Goal: Task Accomplishment & Management: Use online tool/utility

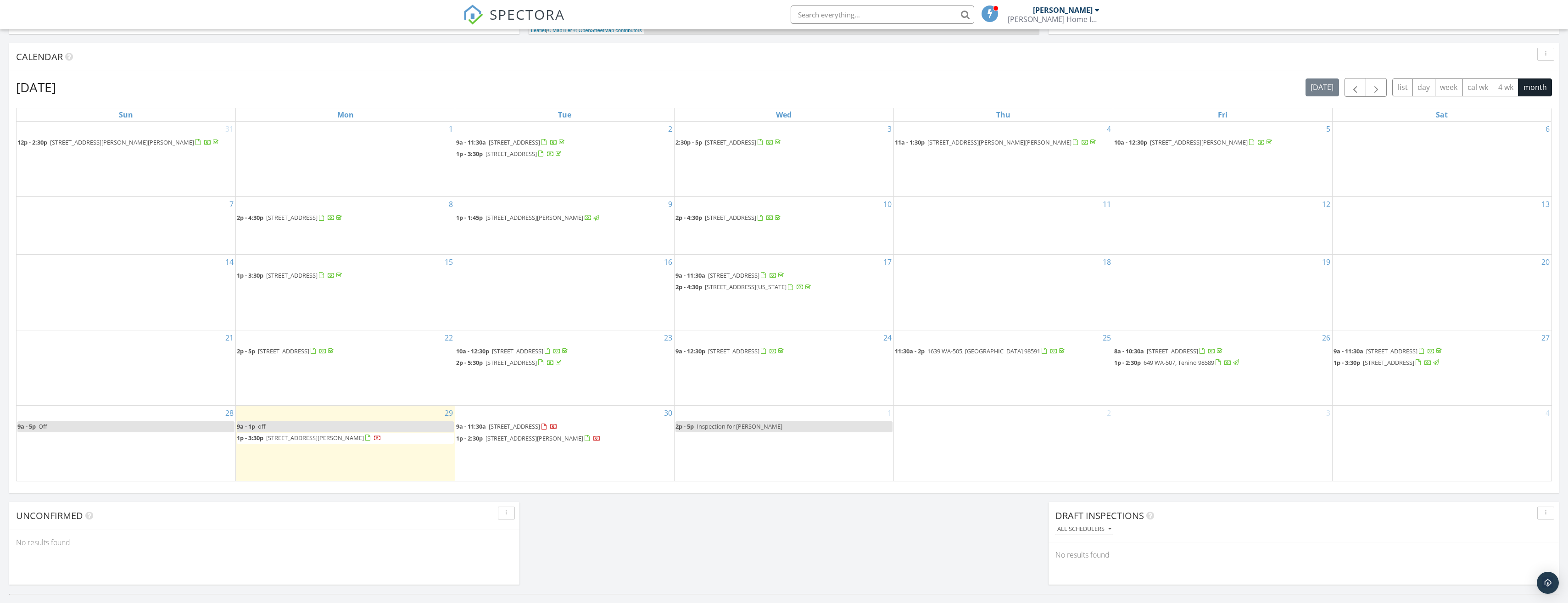
scroll to position [849, 1582]
click at [1414, 365] on span "514 9th St, Hoquiam 98550" at bounding box center [1388, 362] width 51 height 8
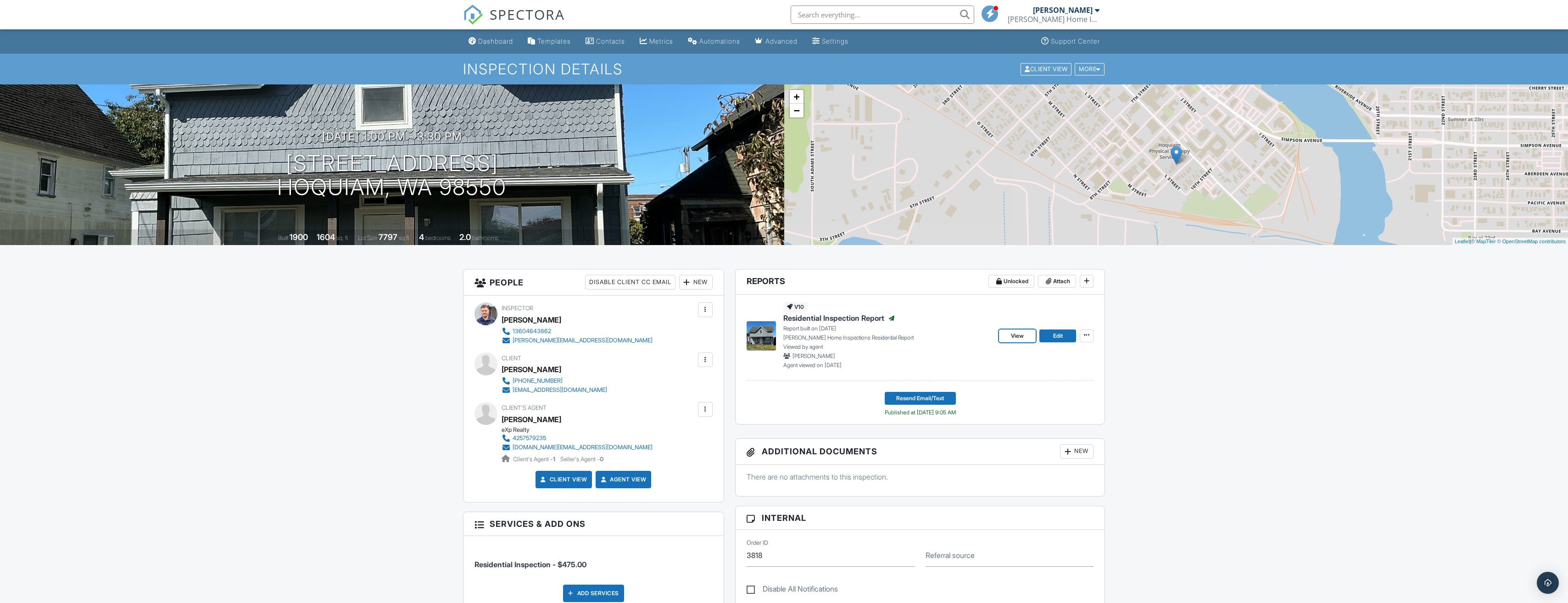
click at [1020, 334] on span "View" at bounding box center [1017, 336] width 13 height 10
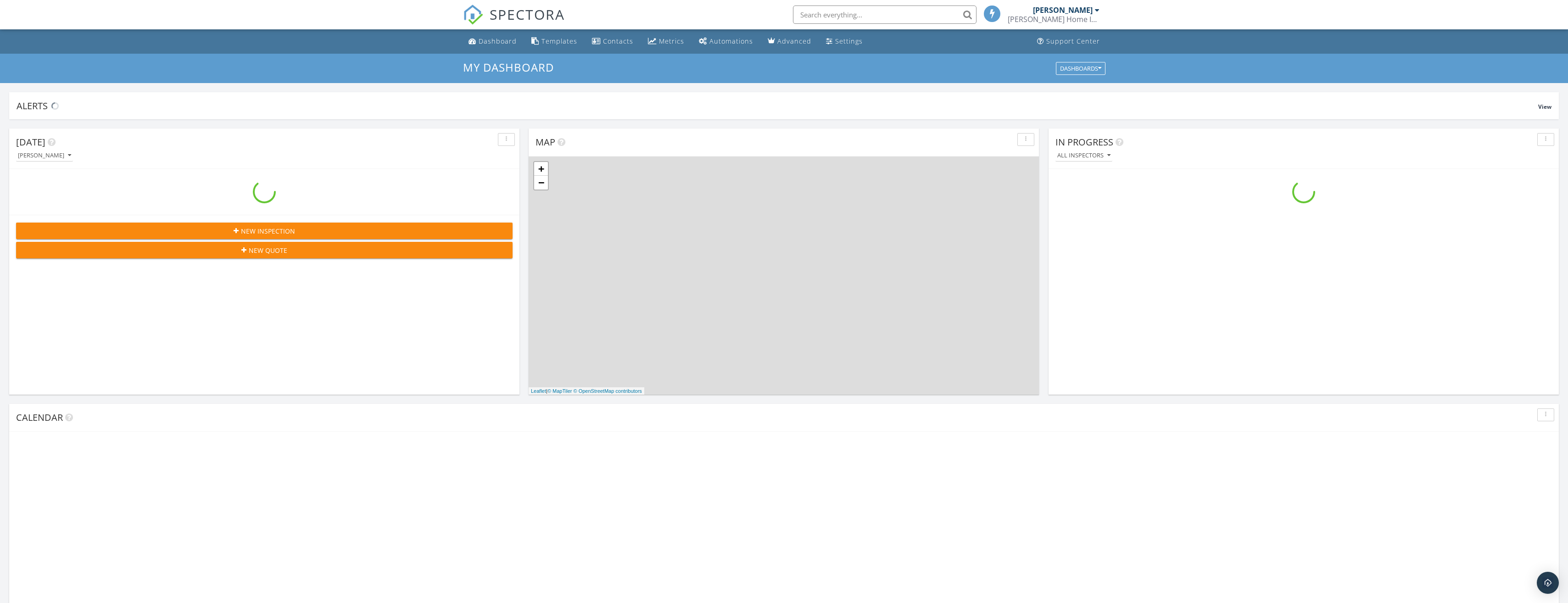
scroll to position [849, 1582]
